Goal: Information Seeking & Learning: Learn about a topic

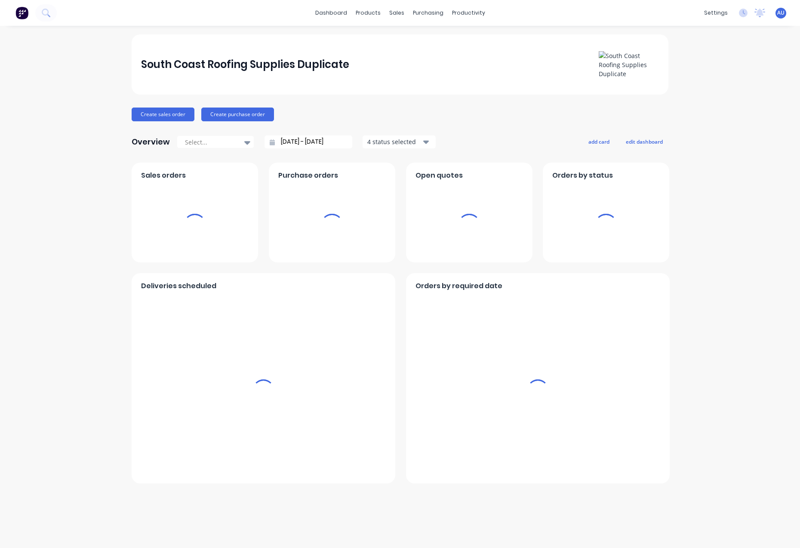
click at [750, 167] on div "South Coast Roofing Supplies Duplicate Create sales order Create purchase order…" at bounding box center [400, 286] width 800 height 505
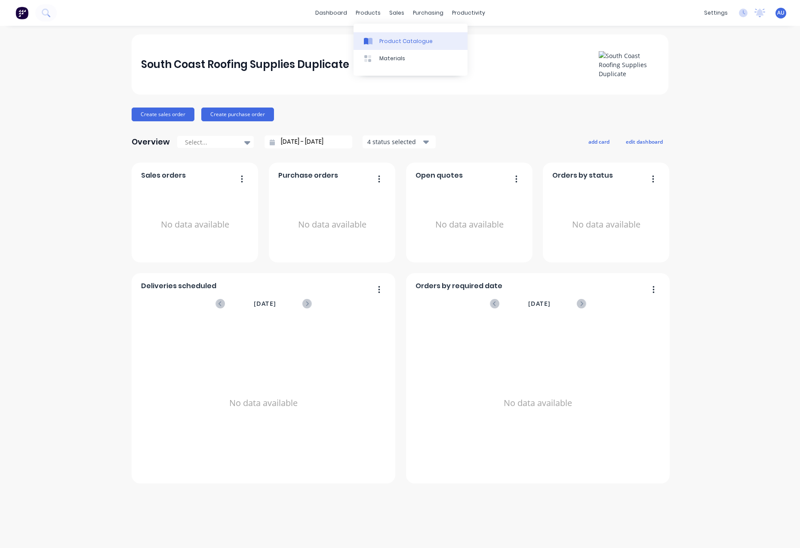
click at [399, 33] on link "Product Catalogue" at bounding box center [410, 40] width 114 height 17
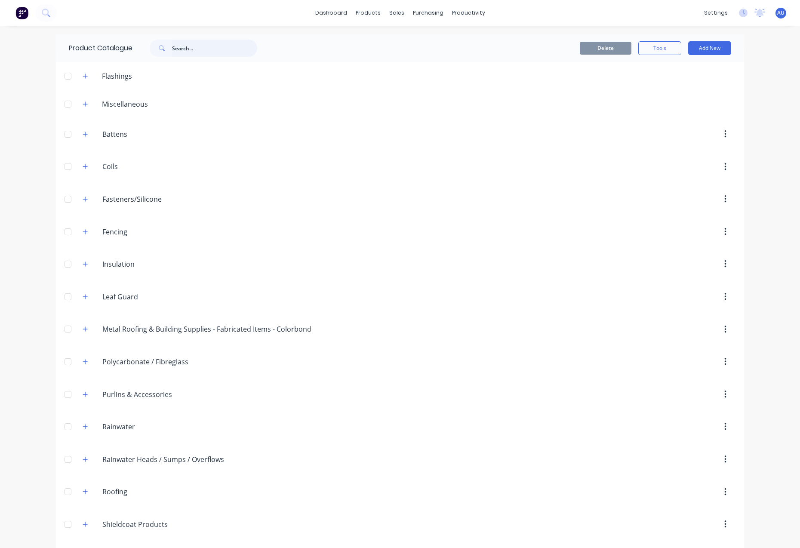
click at [200, 55] on input "text" at bounding box center [214, 48] width 85 height 17
type input "anticon"
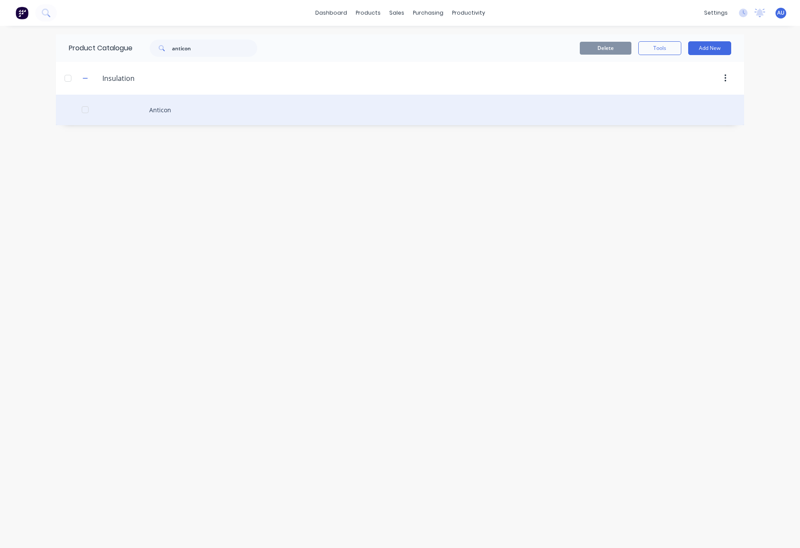
click at [163, 97] on div "Anticon" at bounding box center [400, 110] width 688 height 31
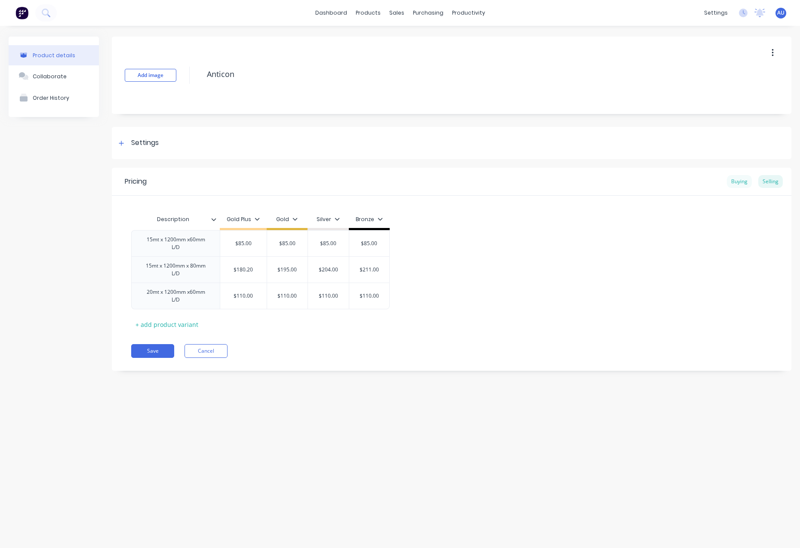
click at [738, 180] on div "Buying" at bounding box center [739, 181] width 25 height 13
click at [452, 252] on div "15mt x 1200mm x60mm L/D $99.12 15mt x 1200mm x 80mm L/D $150.12 20mt x 1200mm x…" at bounding box center [451, 267] width 641 height 79
click at [0, 327] on div "Product details Collaborate Order History Add image Anticon Settings Product Op…" at bounding box center [400, 278] width 800 height 505
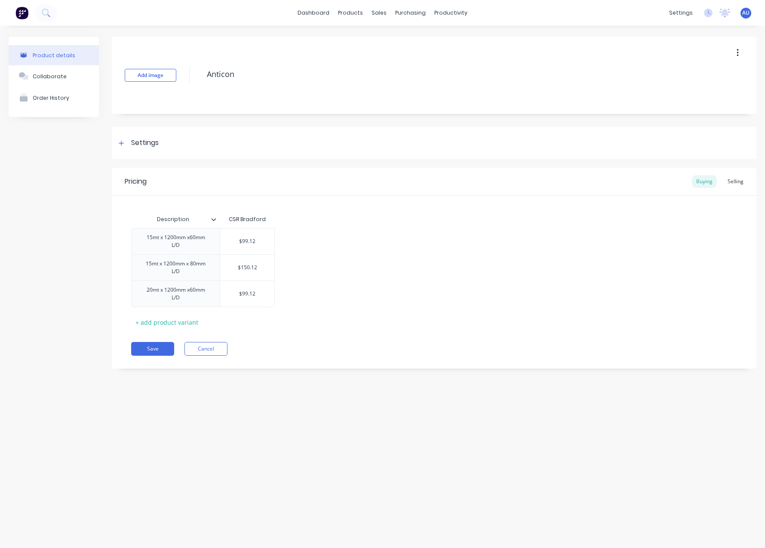
click at [743, 15] on span "AU" at bounding box center [745, 13] width 7 height 8
type textarea "x"
click at [505, 423] on div "Product details Collaborate Order History Add image Anticon Settings Product Op…" at bounding box center [382, 278] width 765 height 505
click at [225, 417] on div "Product details Collaborate Order History Add image Anticon Settings Product Op…" at bounding box center [382, 278] width 765 height 505
click at [368, 41] on div "Product Catalogue" at bounding box center [388, 41] width 53 height 8
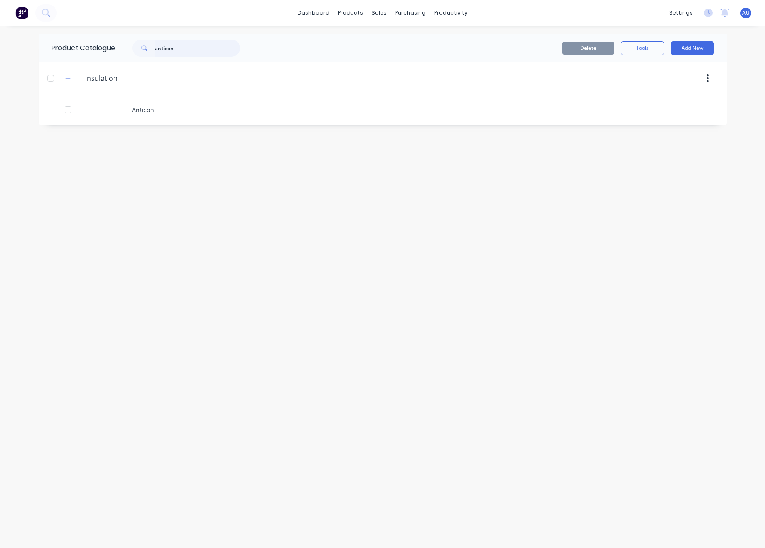
click at [196, 45] on input "anticon" at bounding box center [197, 48] width 85 height 17
paste input "Dam Buster Rain Head"
type input "Dam Buster Rain Head"
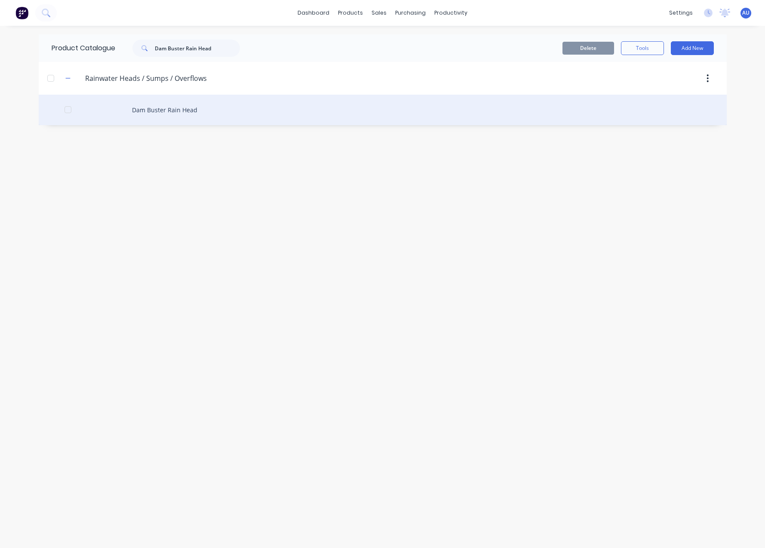
click at [212, 110] on div "Dam Buster Rain Head" at bounding box center [383, 110] width 688 height 31
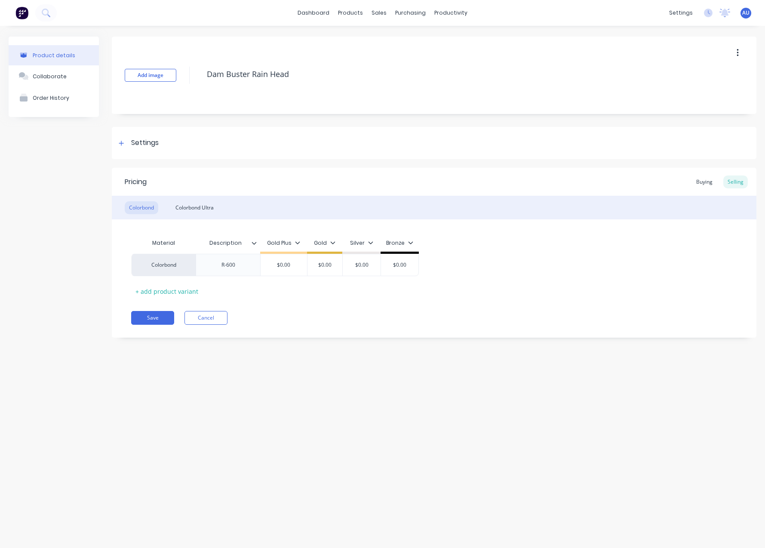
type textarea "x"
click at [704, 183] on div "Buying" at bounding box center [704, 181] width 25 height 13
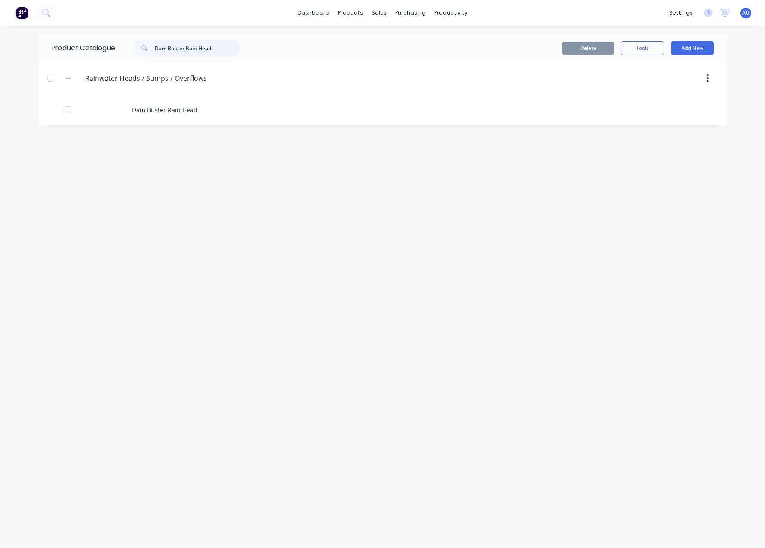
click at [213, 54] on input "Dam Buster Rain Head" at bounding box center [197, 48] width 85 height 17
paste input "Sumps (up to 200mm deep)"
type input "Sumps (up to 200mm deep)"
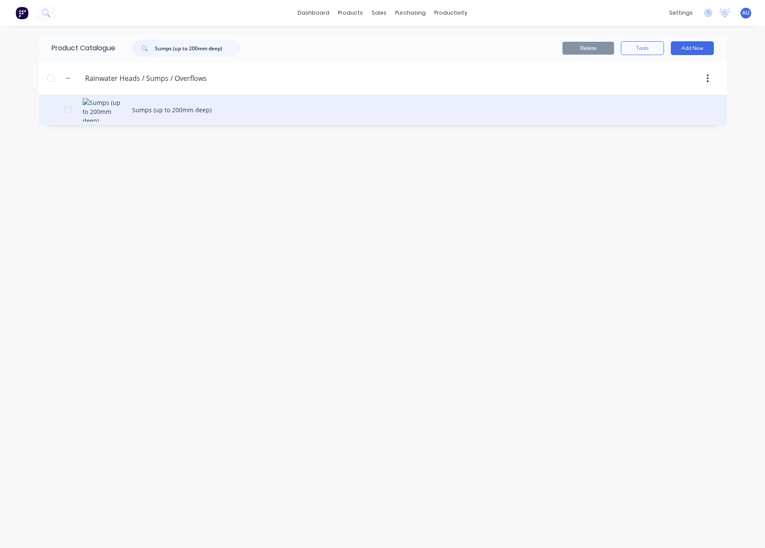
click at [189, 114] on div "Sumps (up to 200mm deep)" at bounding box center [383, 110] width 688 height 31
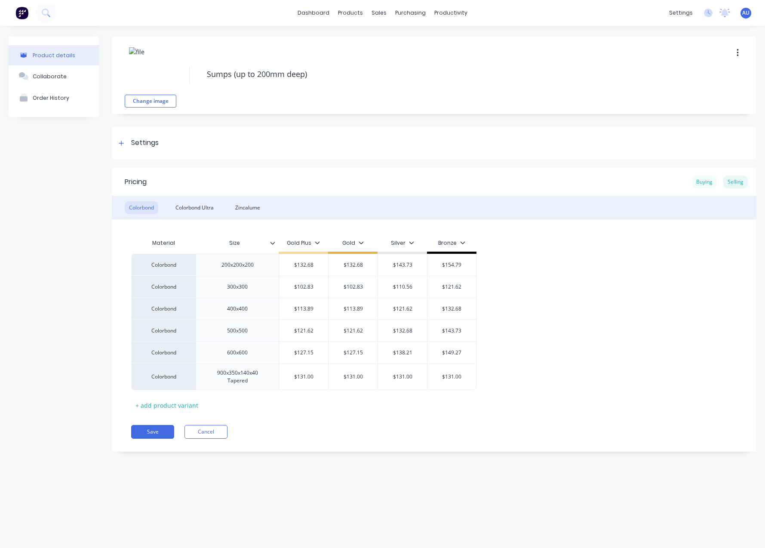
click at [708, 180] on div "Buying" at bounding box center [704, 181] width 25 height 13
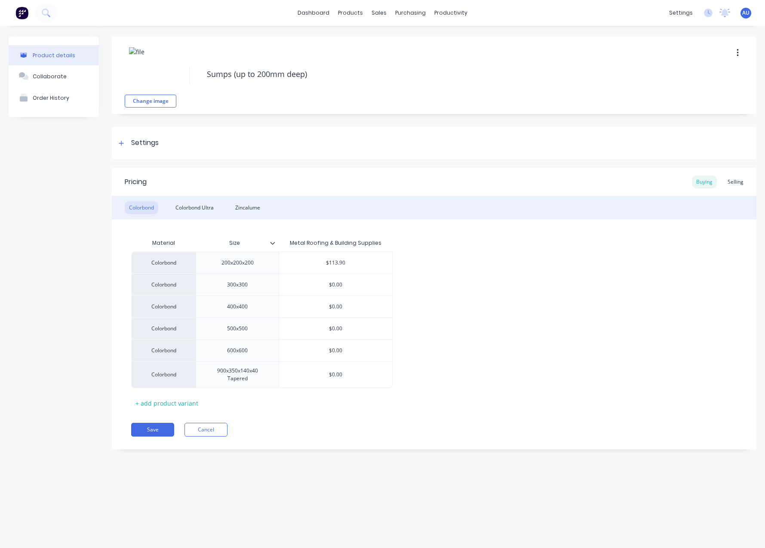
click at [543, 409] on div "Pricing Buying Selling Colorbond Colorbond Ultra Zincalume Material Size Metal …" at bounding box center [434, 309] width 645 height 282
click at [325, 487] on div "Product details Collaborate Order History Change image Sumps (up to 200mm deep)…" at bounding box center [382, 278] width 765 height 505
click at [196, 207] on div "Colorbond Ultra" at bounding box center [194, 207] width 47 height 13
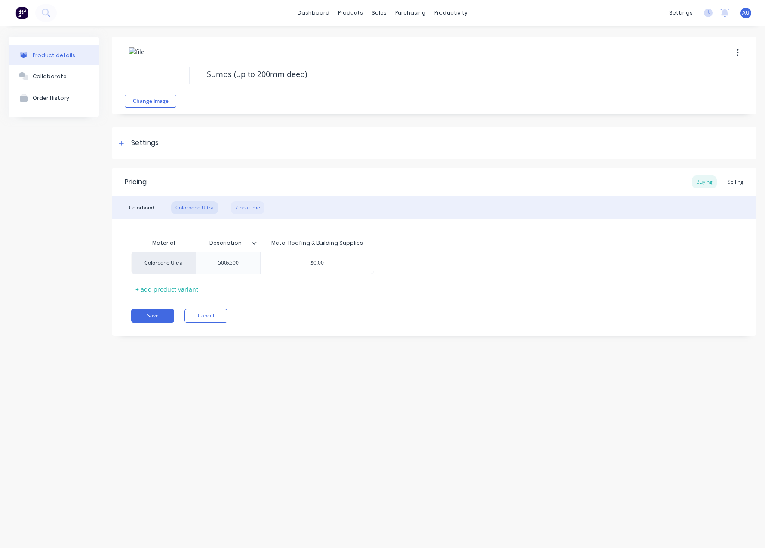
click at [244, 205] on div "Zincalume" at bounding box center [248, 207] width 34 height 13
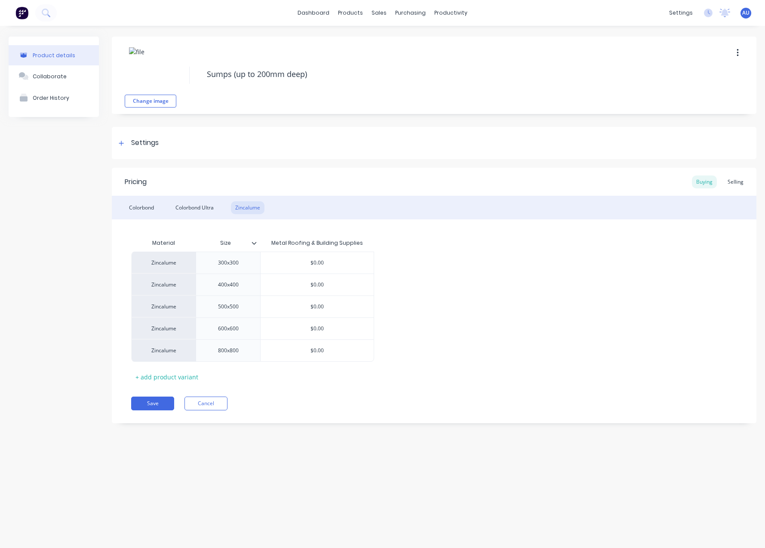
click at [381, 492] on div "Product details Collaborate Order History Change image Sumps (up to 200mm deep)…" at bounding box center [382, 278] width 765 height 505
click at [201, 129] on div "Settings" at bounding box center [434, 143] width 645 height 32
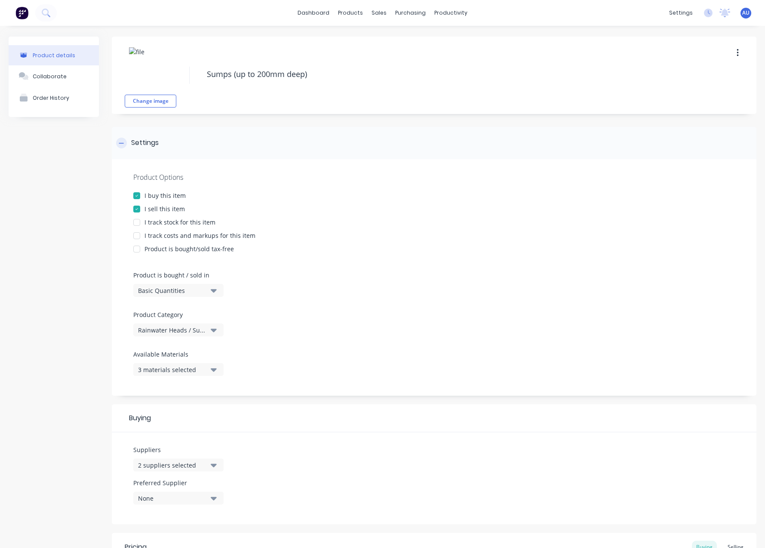
type textarea "x"
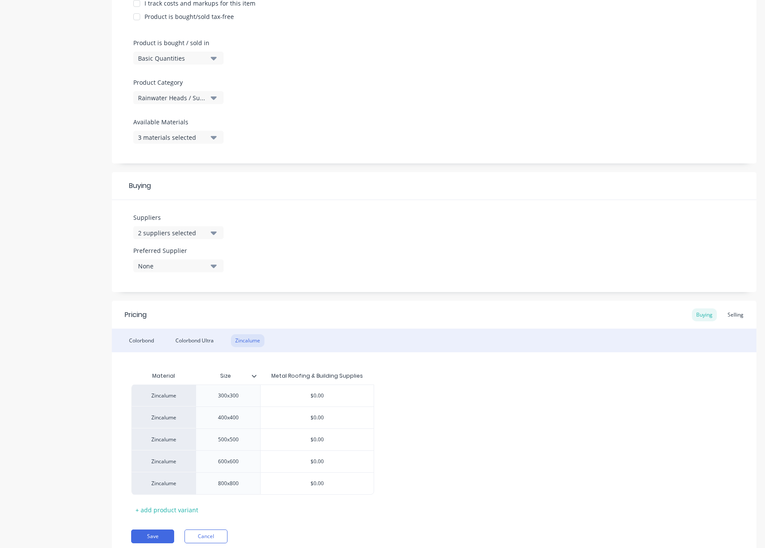
scroll to position [264, 0]
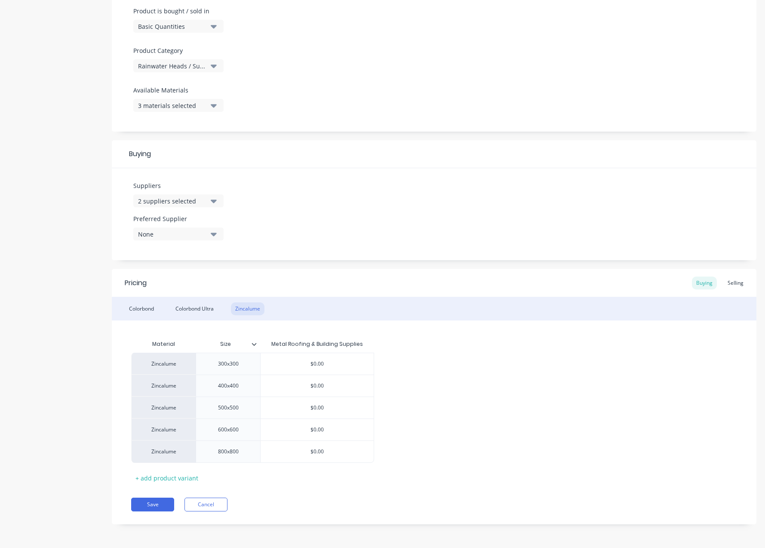
click at [20, 367] on div "Product details Collaborate Order History" at bounding box center [54, 155] width 90 height 764
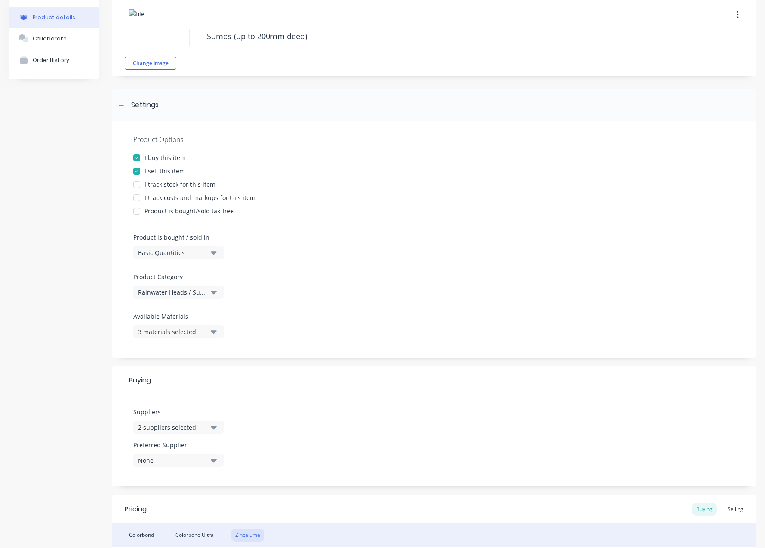
scroll to position [0, 0]
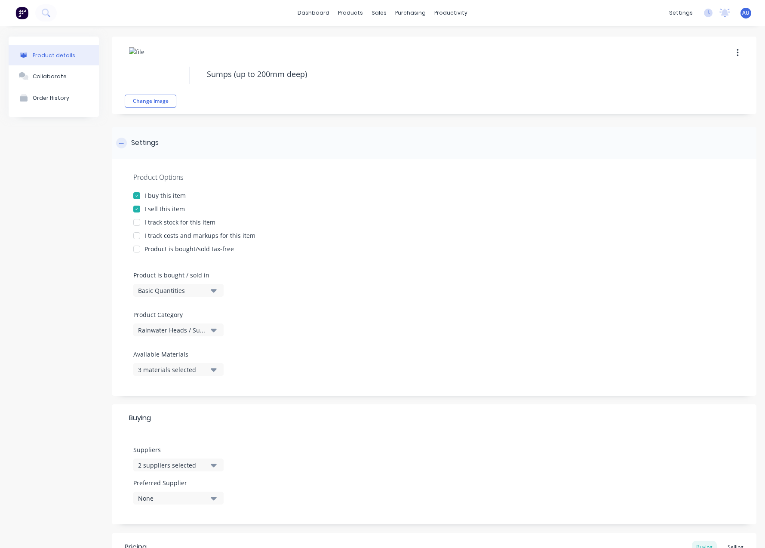
click at [269, 135] on div "Settings" at bounding box center [434, 143] width 645 height 32
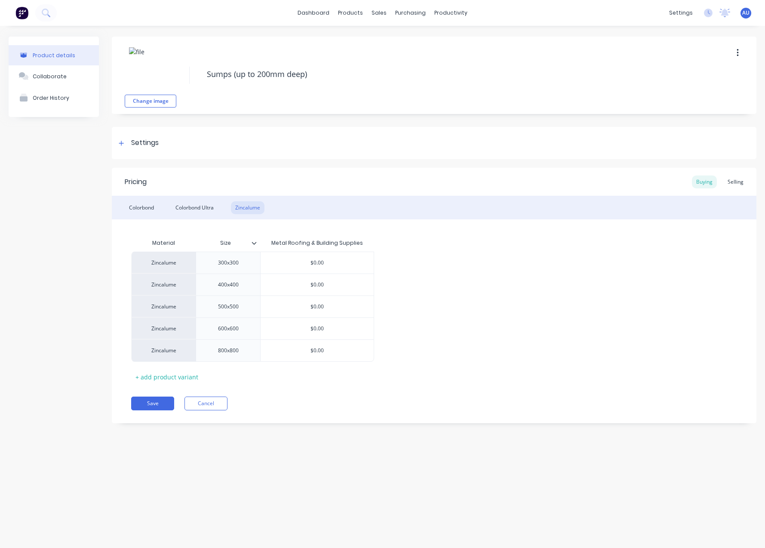
click at [73, 212] on div "Product details Collaborate Order History" at bounding box center [54, 236] width 90 height 399
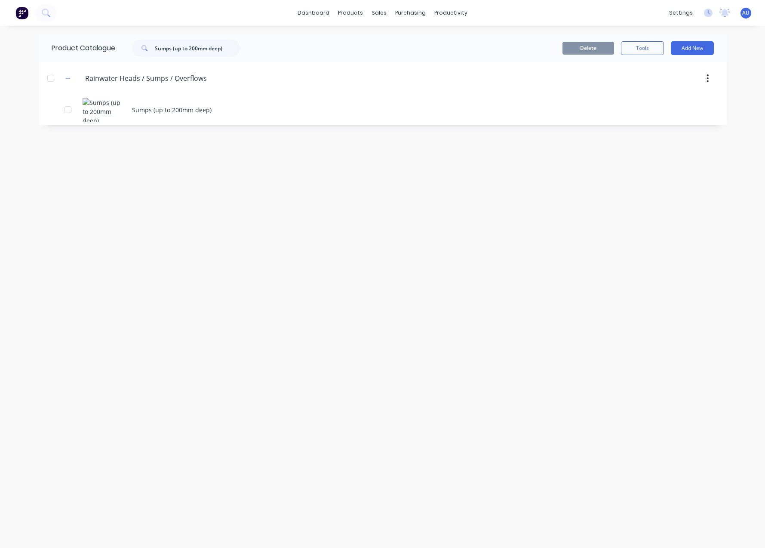
click at [220, 199] on div "Product Catalogue Sumps (up to 200mm deep) Delete Tools Add New Rainwater.Heads…" at bounding box center [383, 286] width 688 height 505
click at [173, 51] on input "Sumps (up to 200mm deep)" at bounding box center [197, 48] width 85 height 17
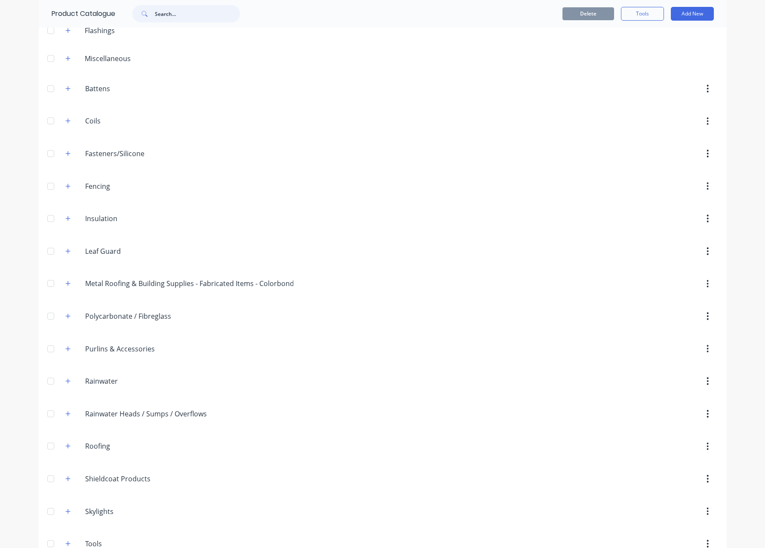
scroll to position [66, 0]
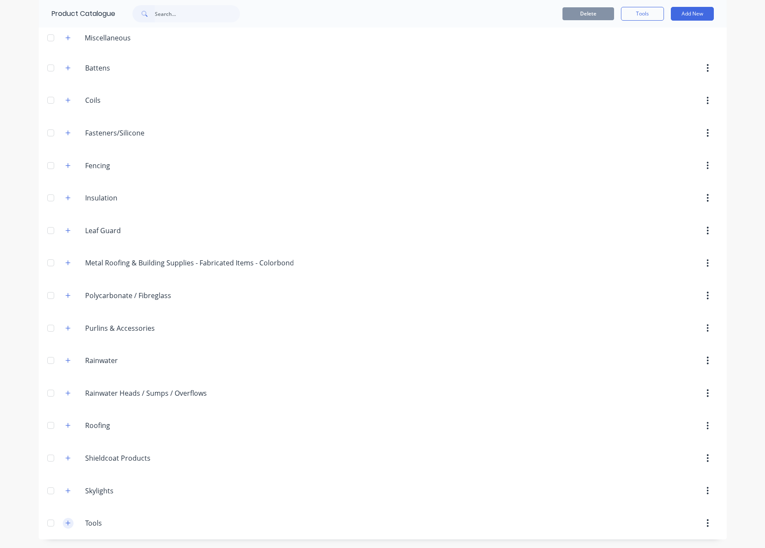
click at [66, 520] on icon "button" at bounding box center [67, 523] width 5 height 6
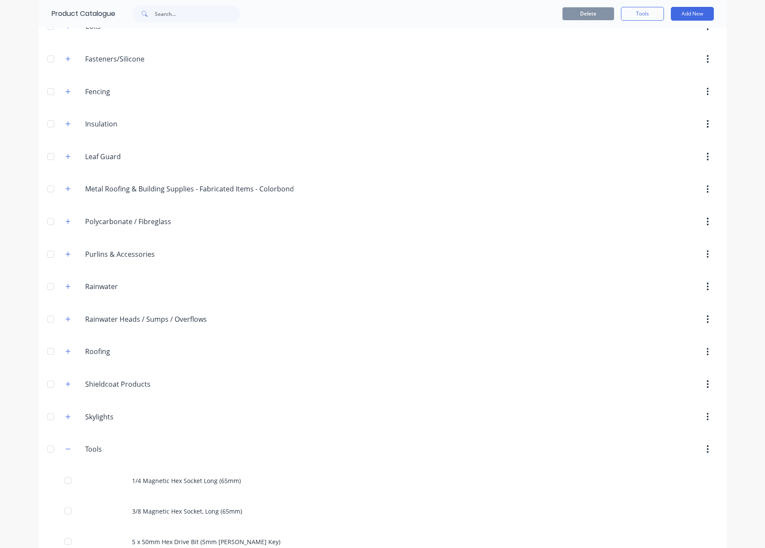
scroll to position [319, 0]
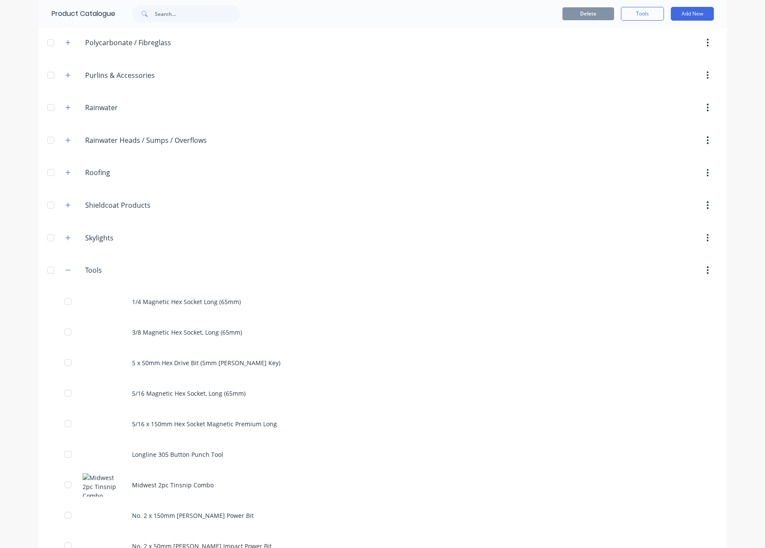
click at [205, 283] on header "Tools Tools" at bounding box center [383, 270] width 688 height 33
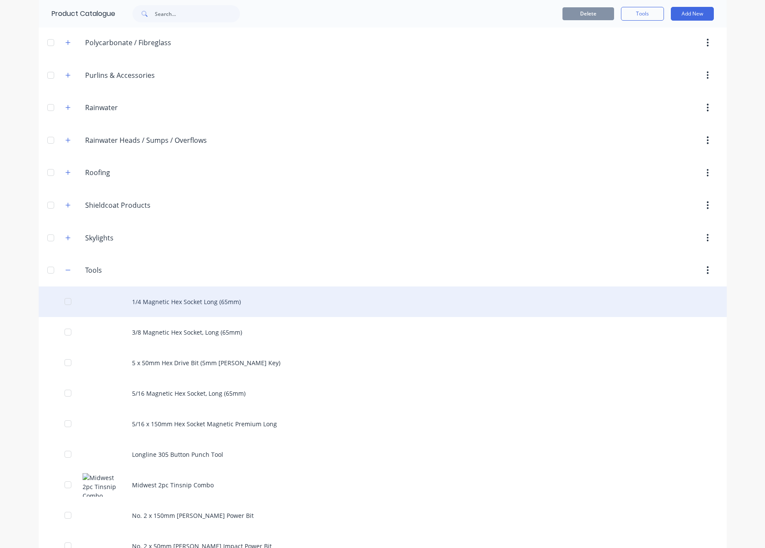
click at [211, 299] on div "1/4 Magnetic Hex Socket Long (65mm)" at bounding box center [383, 301] width 688 height 31
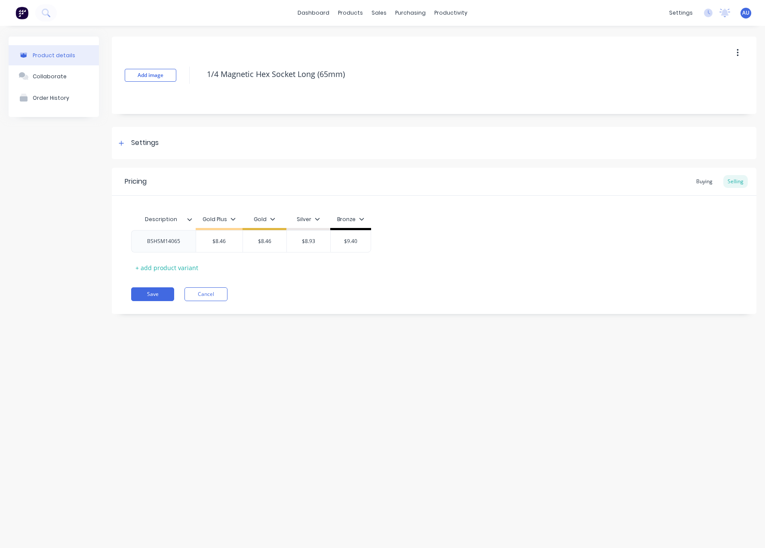
click at [178, 120] on div "Add image 1/4 Magnetic Hex Socket Long (65mm) Settings Product Options I buy th…" at bounding box center [434, 182] width 645 height 290
click at [180, 132] on div "Settings" at bounding box center [434, 143] width 645 height 32
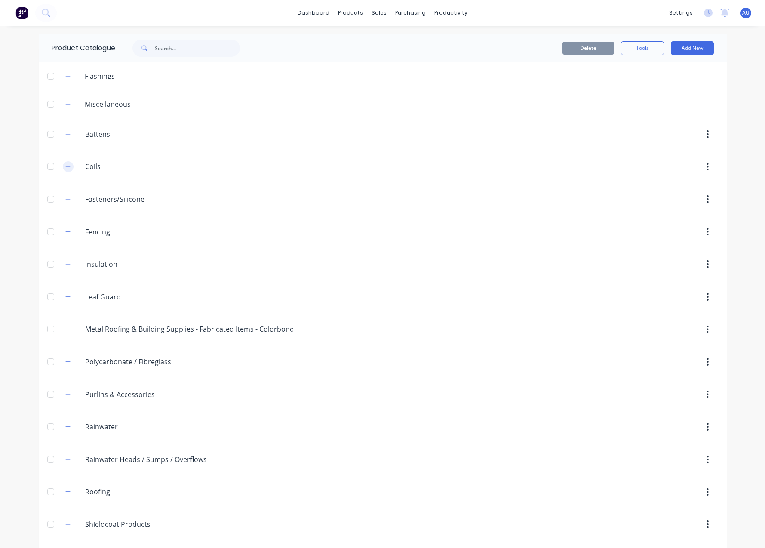
click at [65, 168] on icon "button" at bounding box center [67, 166] width 5 height 6
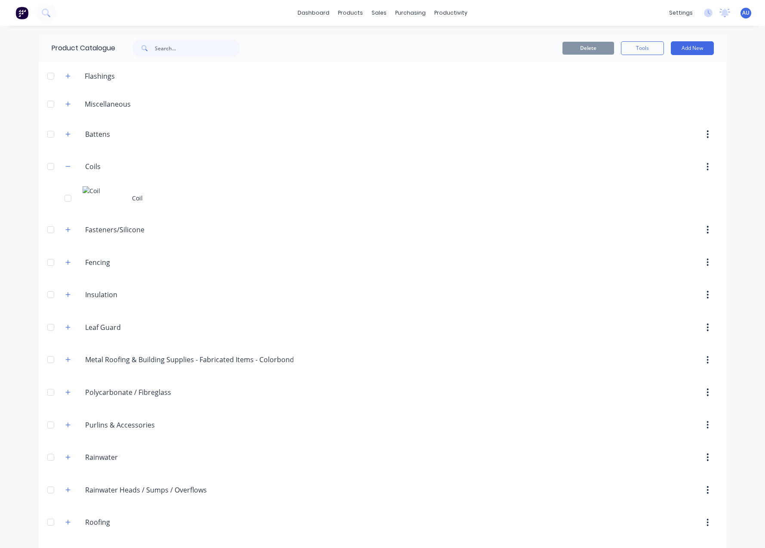
click at [129, 208] on div "Coil" at bounding box center [383, 198] width 688 height 31
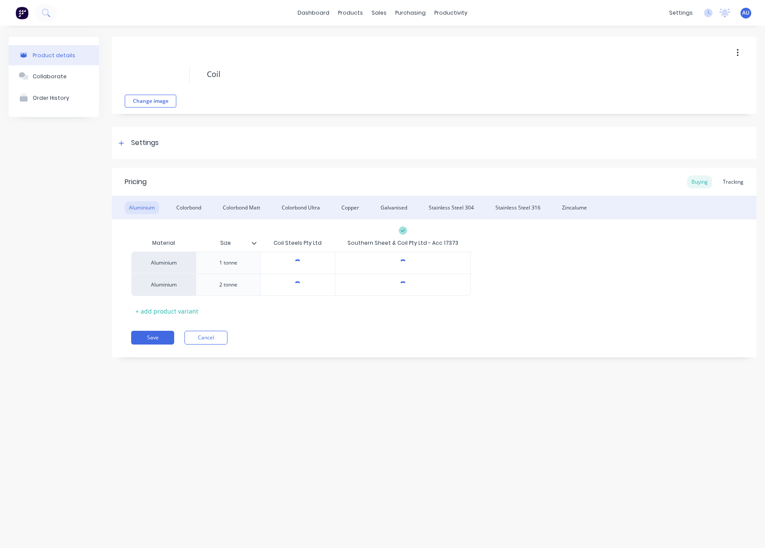
type textarea "x"
click at [195, 209] on div "Colorbond" at bounding box center [189, 207] width 34 height 13
click at [230, 209] on div "Colorbond Matt" at bounding box center [241, 207] width 46 height 13
click at [586, 208] on div "Zincalume" at bounding box center [575, 207] width 34 height 13
type textarea "x"
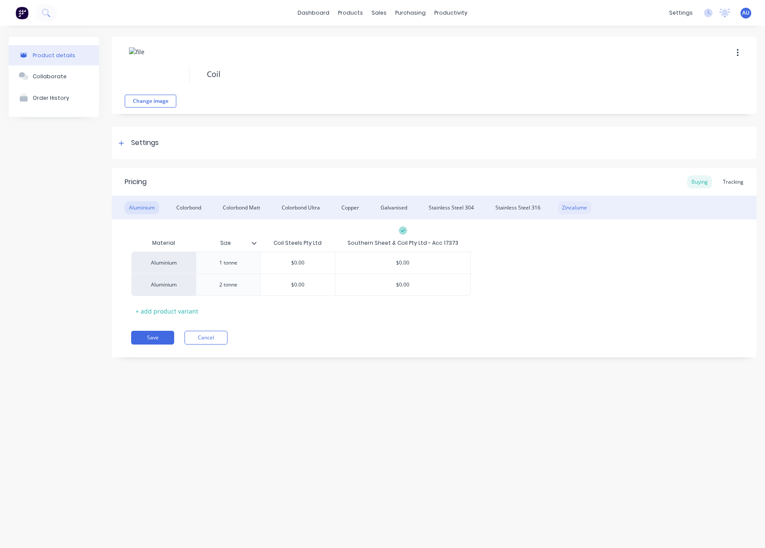
click at [569, 202] on div "Zincalume" at bounding box center [575, 207] width 34 height 13
click at [360, 394] on div "Product details Collaborate Order History Change image Coil Settings Product Op…" at bounding box center [382, 278] width 765 height 505
click at [566, 209] on div "Zincalume" at bounding box center [575, 207] width 34 height 13
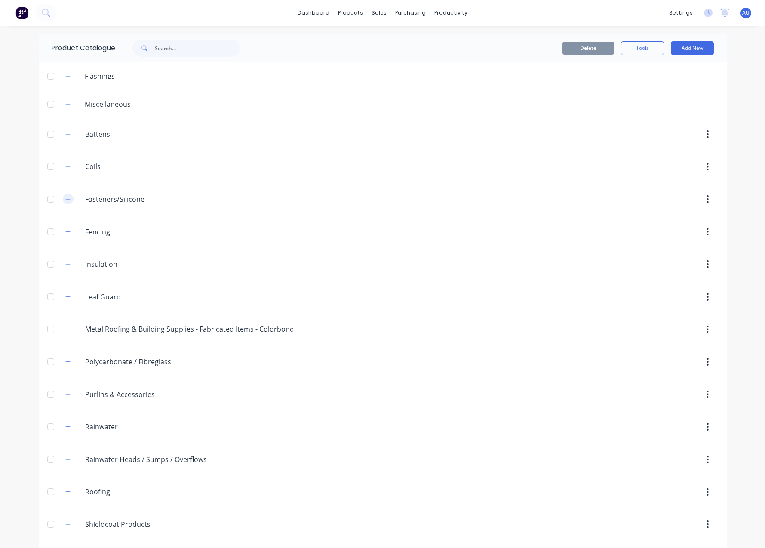
click at [63, 203] on span at bounding box center [68, 198] width 11 height 11
click at [65, 200] on icon "button" at bounding box center [67, 199] width 5 height 6
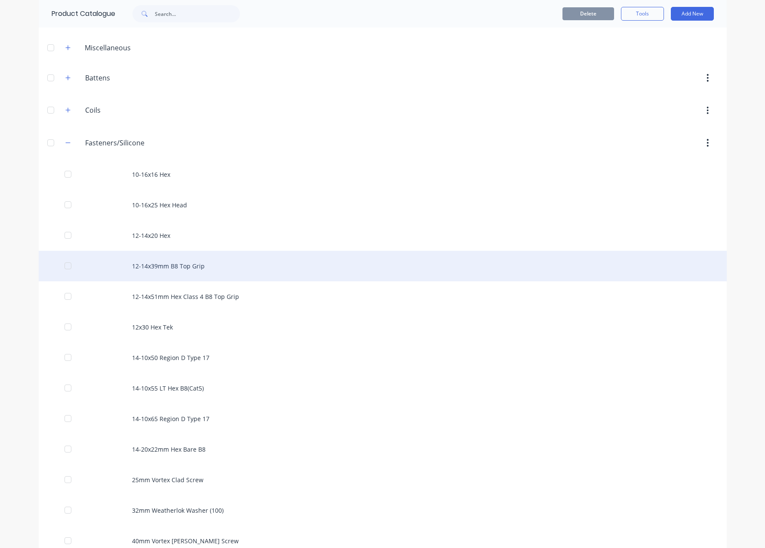
scroll to position [77, 0]
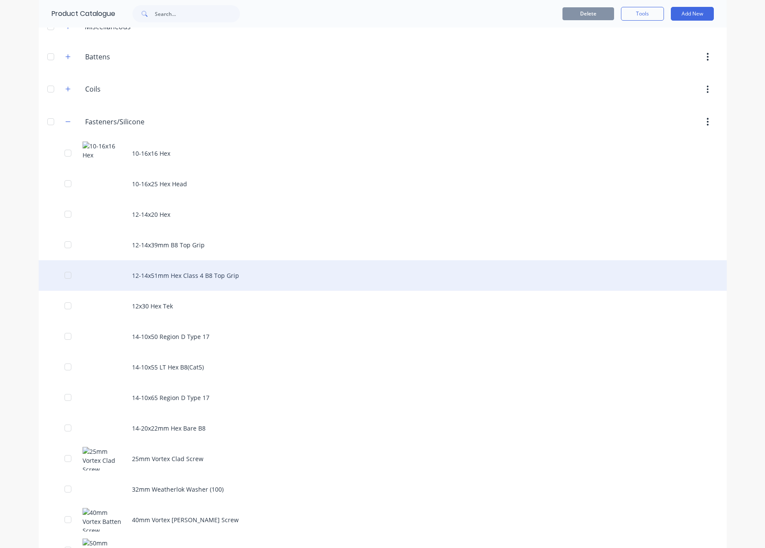
click at [279, 267] on div "12-14x51mm Hex Class 4 B8 Top Grip" at bounding box center [383, 275] width 688 height 31
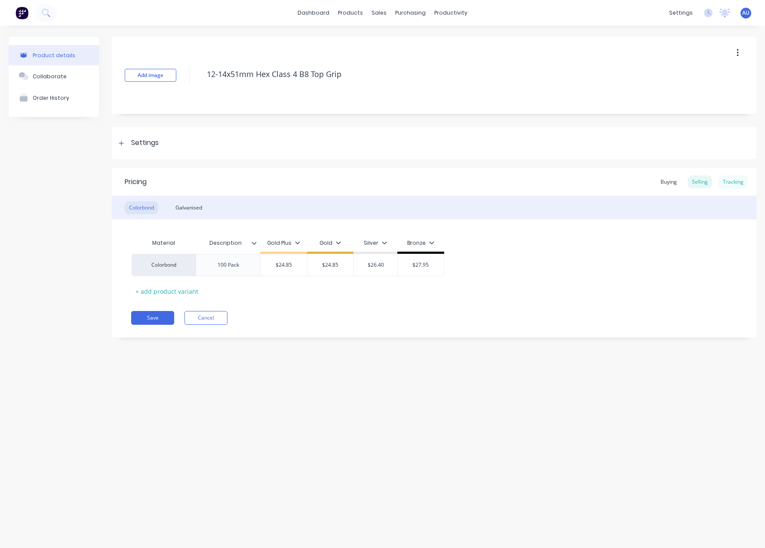
click at [744, 177] on div "Tracking" at bounding box center [732, 181] width 29 height 13
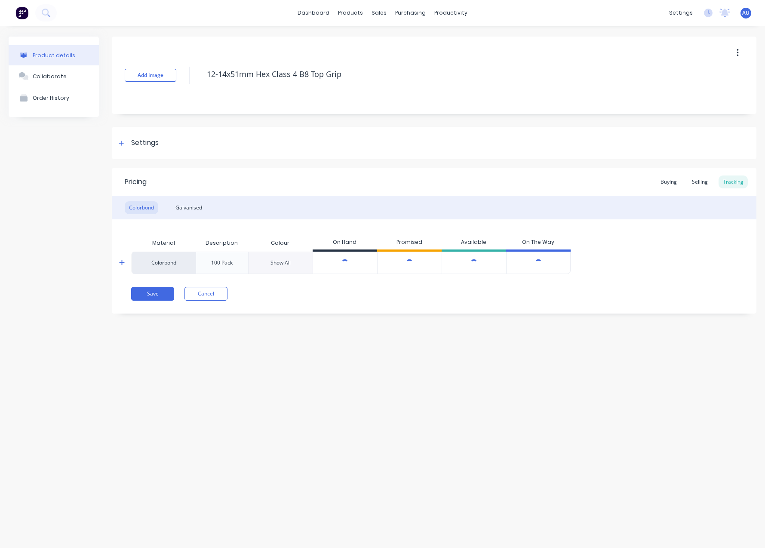
click at [525, 388] on div "Product details Collaborate Order History Add image 12-14x51mm Hex Class 4 B8 T…" at bounding box center [382, 278] width 765 height 505
click at [356, 258] on div at bounding box center [345, 263] width 64 height 22
click at [338, 260] on div at bounding box center [345, 263] width 64 height 22
click at [656, 355] on div "Product details Collaborate Order History Add image 12-14x51mm Hex Class 4 B8 T…" at bounding box center [382, 278] width 765 height 505
click at [710, 178] on div "Selling" at bounding box center [700, 181] width 25 height 13
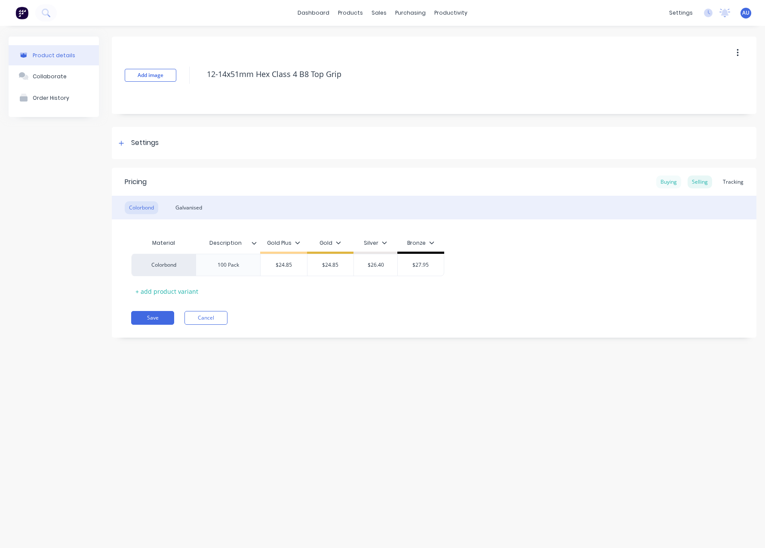
click at [666, 180] on div "Buying" at bounding box center [668, 181] width 25 height 13
click at [735, 183] on div "Tracking" at bounding box center [732, 181] width 29 height 13
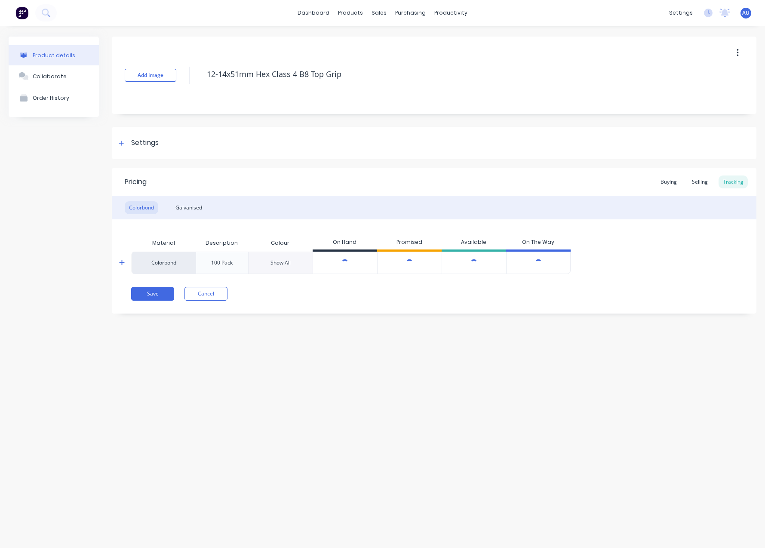
click at [116, 258] on div "Material Description Colour On Hand Promised Available On The Way Colorbond 100…" at bounding box center [434, 246] width 645 height 55
click at [123, 258] on div at bounding box center [127, 262] width 17 height 21
click at [121, 261] on icon at bounding box center [122, 262] width 6 height 6
click at [337, 262] on div at bounding box center [345, 263] width 64 height 22
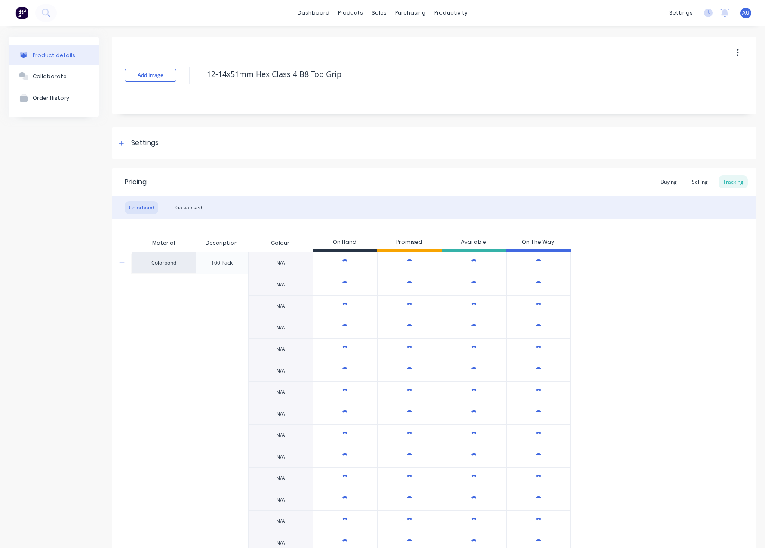
click at [343, 261] on div at bounding box center [345, 263] width 8 height 8
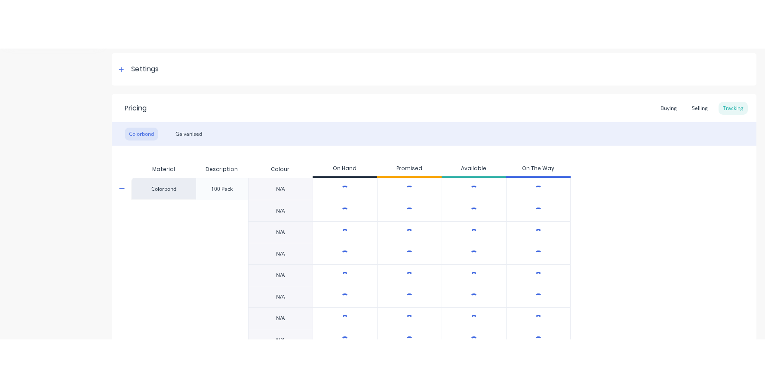
scroll to position [155, 0]
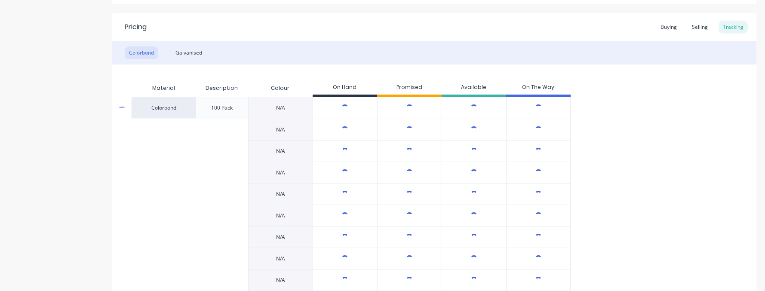
click at [354, 107] on div at bounding box center [345, 108] width 64 height 22
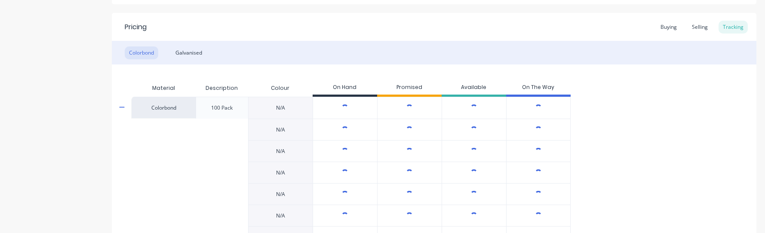
drag, startPoint x: 666, startPoint y: 231, endPoint x: 674, endPoint y: 317, distance: 86.4
click at [674, 233] on html "dashboard products sales purchasing productivity dashboard products Product Cat…" at bounding box center [382, 116] width 765 height 233
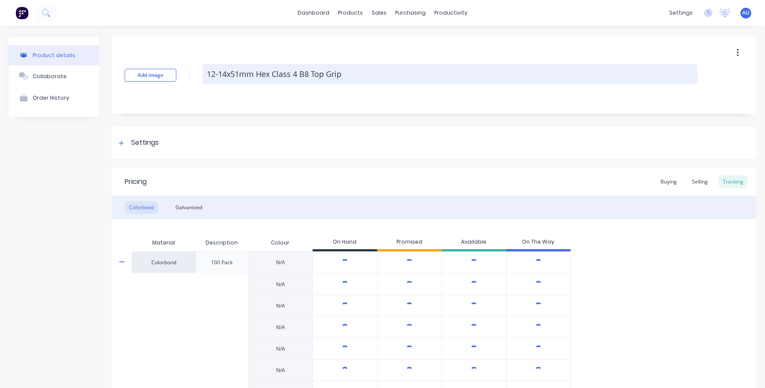
click at [243, 74] on textarea "12-14x51mm Hex Class 4 B8 Top Grip" at bounding box center [450, 74] width 495 height 20
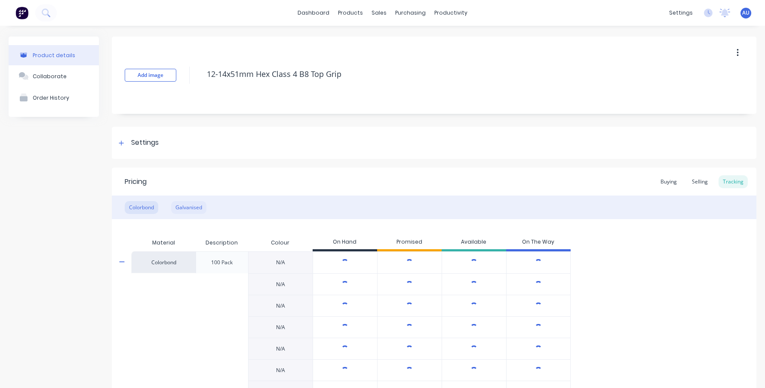
click at [179, 209] on div "Galvanised" at bounding box center [188, 207] width 35 height 13
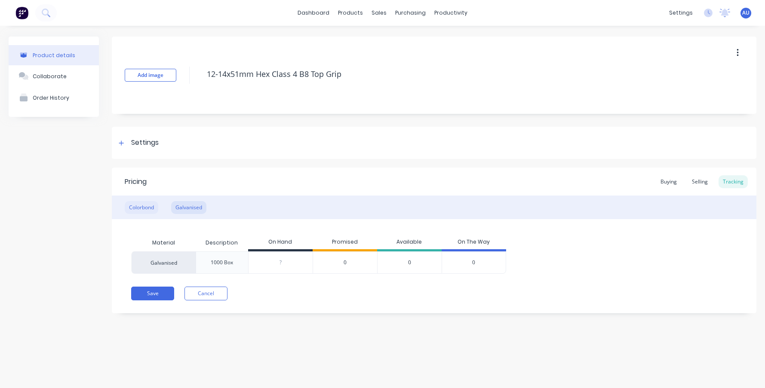
click at [139, 210] on div "Colorbond" at bounding box center [142, 207] width 34 height 13
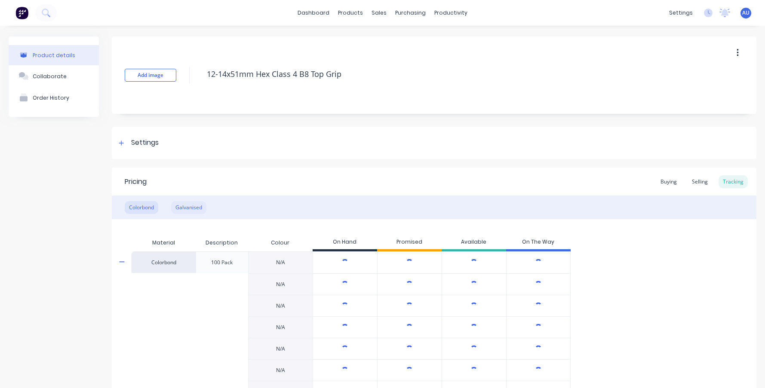
click at [197, 208] on div "Galvanised" at bounding box center [188, 207] width 35 height 13
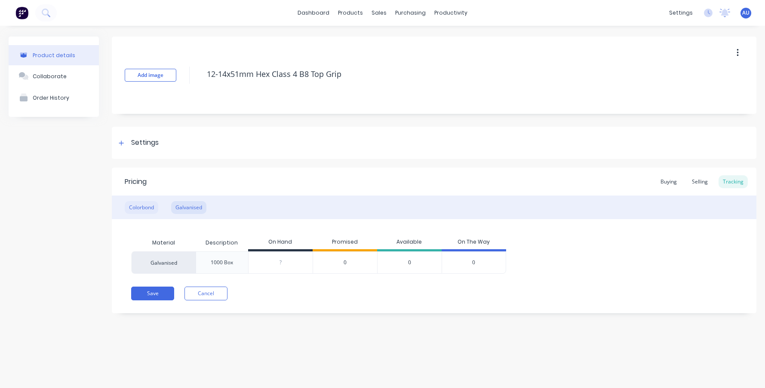
click at [139, 209] on div "Colorbond" at bounding box center [142, 207] width 34 height 13
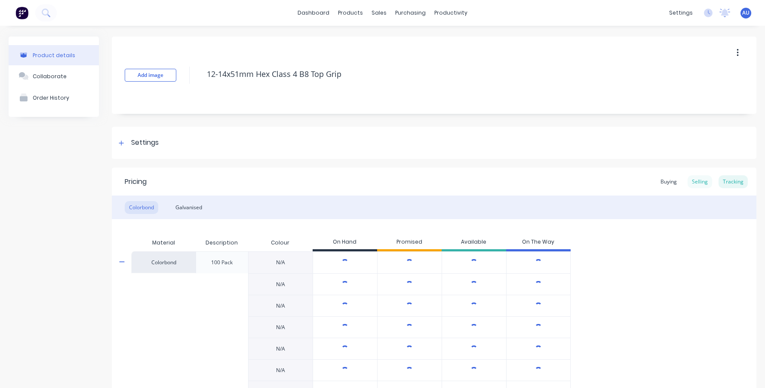
click at [691, 178] on div "Selling" at bounding box center [700, 181] width 25 height 13
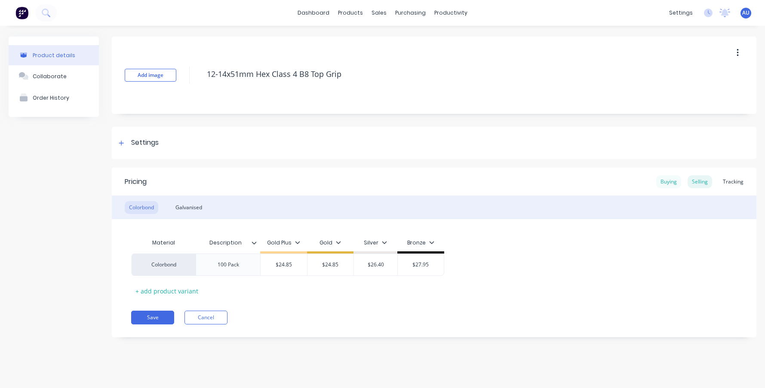
click at [666, 181] on div "Buying" at bounding box center [668, 181] width 25 height 13
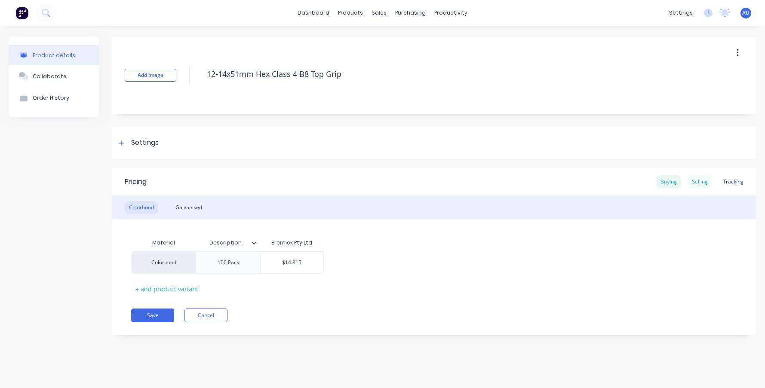
click at [702, 178] on div "Selling" at bounding box center [700, 181] width 25 height 13
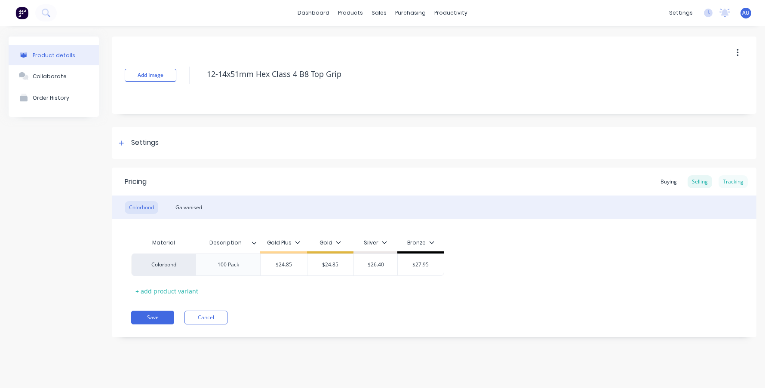
click at [734, 178] on div "Tracking" at bounding box center [732, 181] width 29 height 13
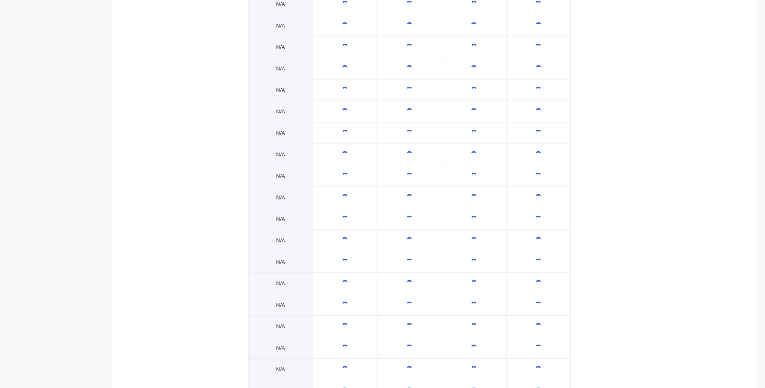
scroll to position [107, 0]
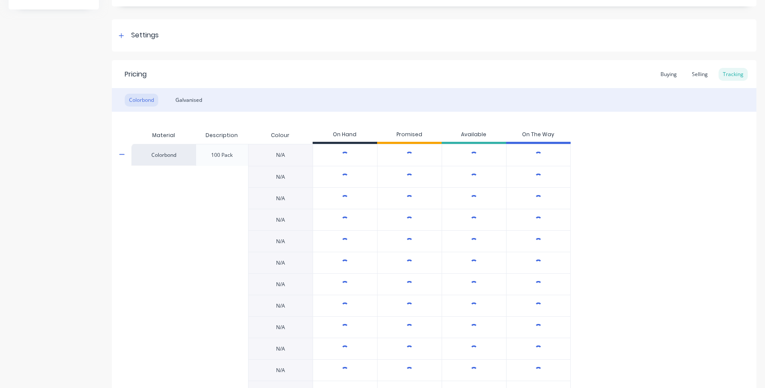
click at [120, 151] on icon at bounding box center [122, 154] width 6 height 6
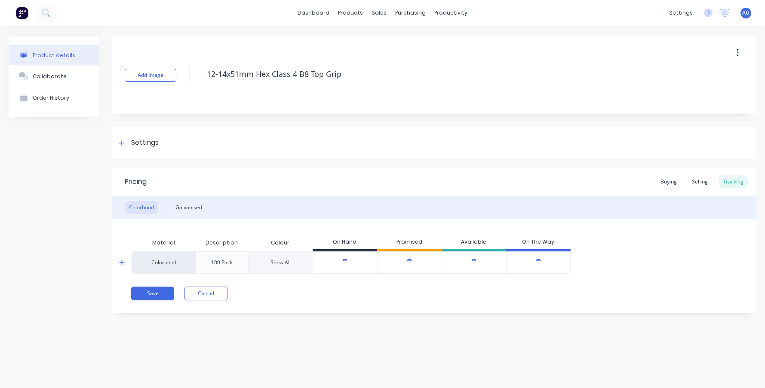
click at [121, 261] on icon at bounding box center [122, 262] width 6 height 6
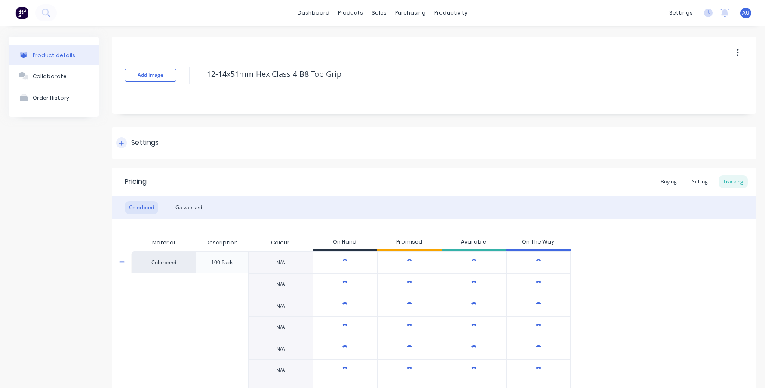
click at [156, 138] on div "Settings" at bounding box center [145, 143] width 28 height 11
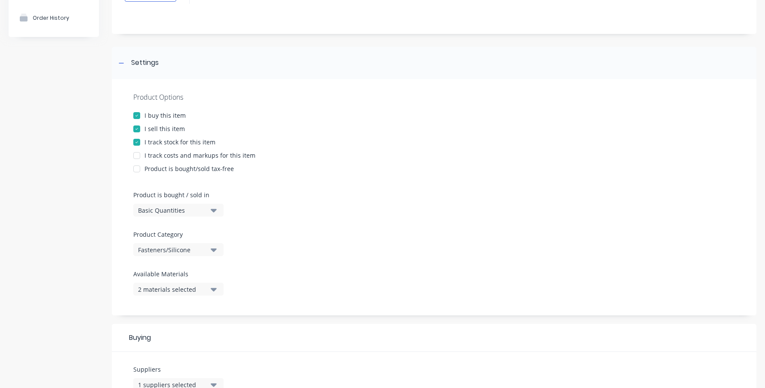
scroll to position [155, 0]
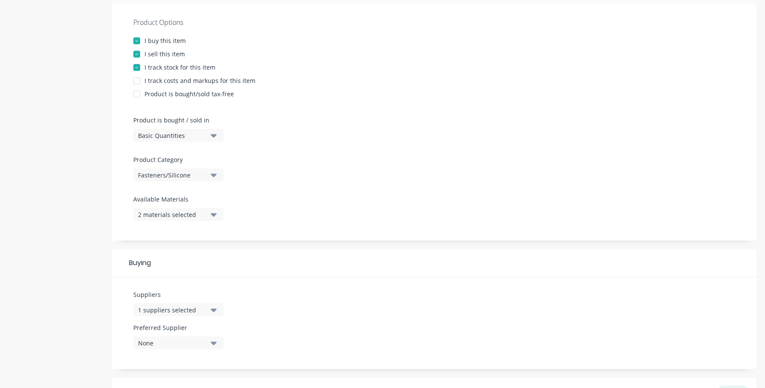
type textarea "x"
click at [188, 216] on div "2 materials selected" at bounding box center [172, 214] width 69 height 9
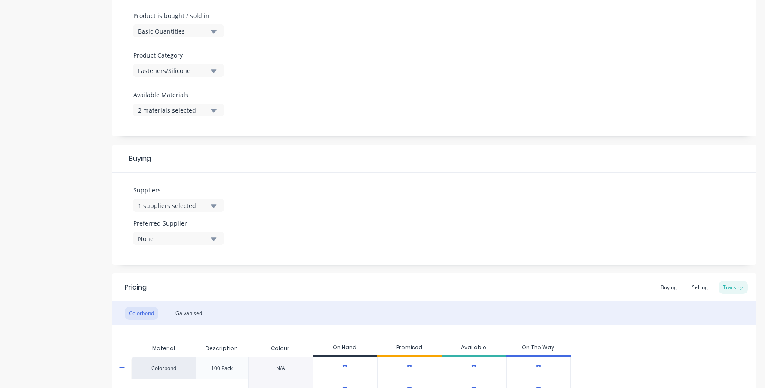
scroll to position [542, 0]
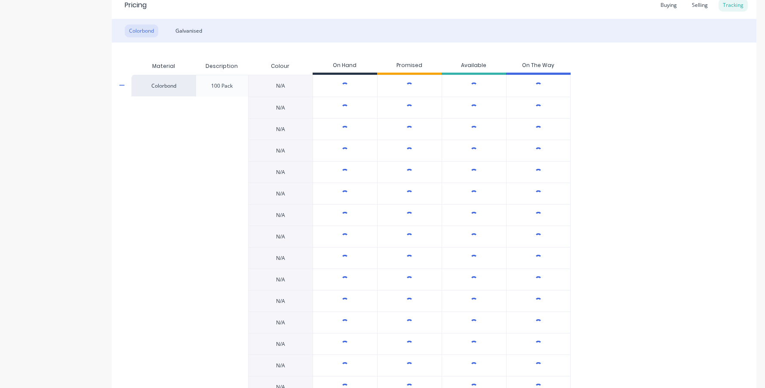
click at [4, 236] on div "Product details Collaborate Order History Add image 12-14x51mm Hex Class 4 B8 T…" at bounding box center [382, 133] width 765 height 1299
click at [125, 86] on div at bounding box center [127, 85] width 17 height 21
click at [121, 84] on icon at bounding box center [122, 85] width 6 height 6
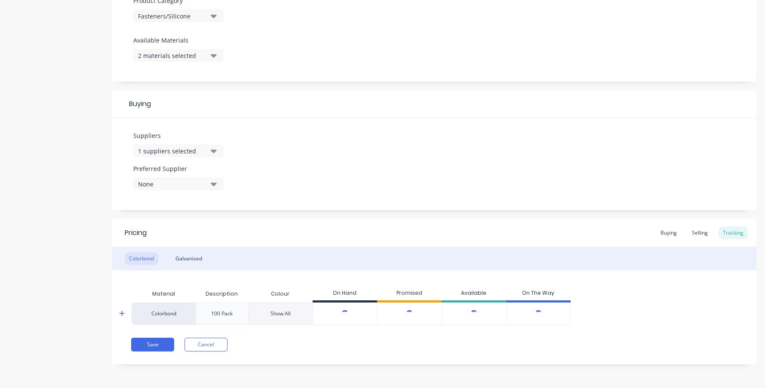
click at [97, 223] on div "Product details Collaborate Order History" at bounding box center [54, 50] width 90 height 655
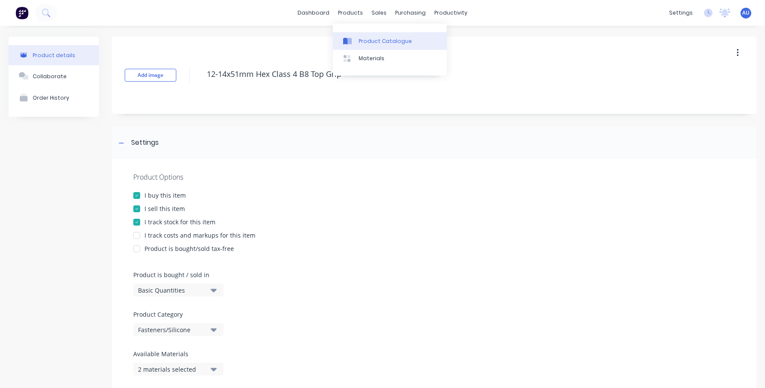
click at [359, 41] on div "Product Catalogue" at bounding box center [385, 41] width 53 height 8
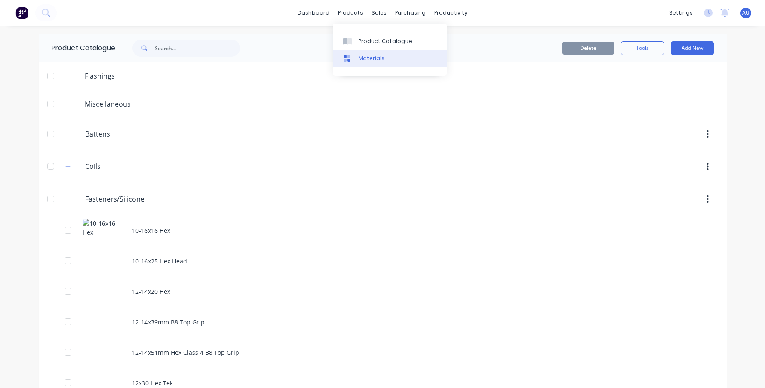
click at [358, 53] on link "Materials" at bounding box center [390, 58] width 114 height 17
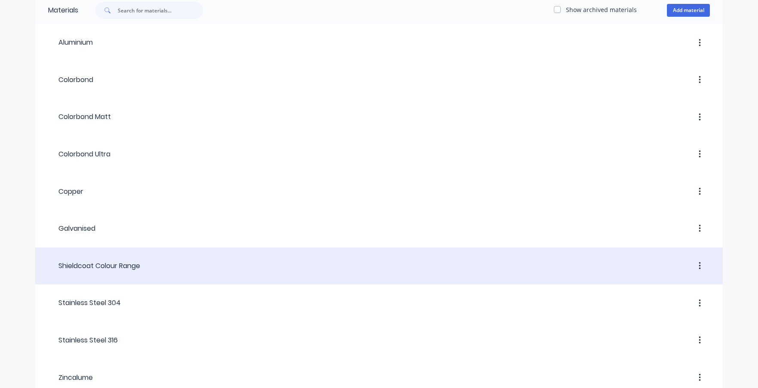
scroll to position [68, 0]
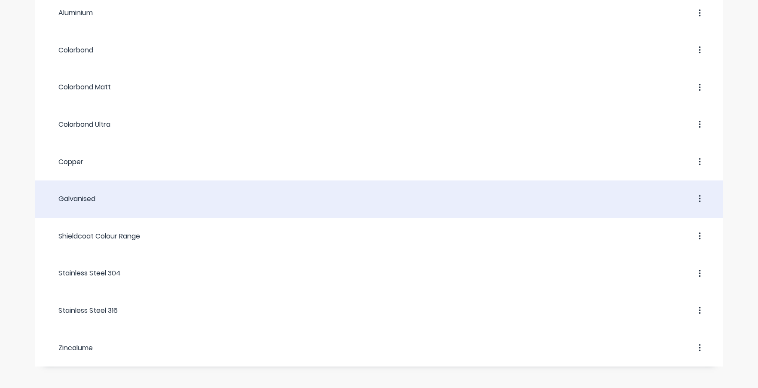
click at [105, 199] on div at bounding box center [402, 198] width 615 height 15
